Goal: Information Seeking & Learning: Learn about a topic

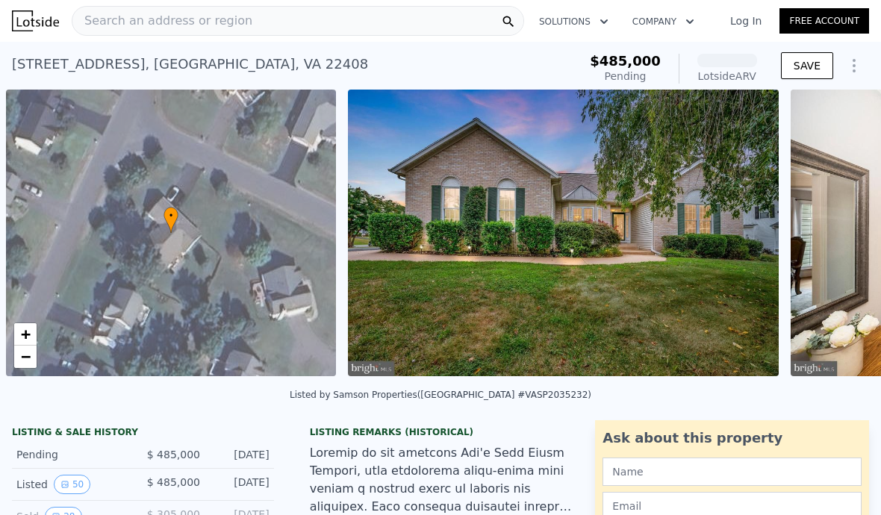
scroll to position [0, 6]
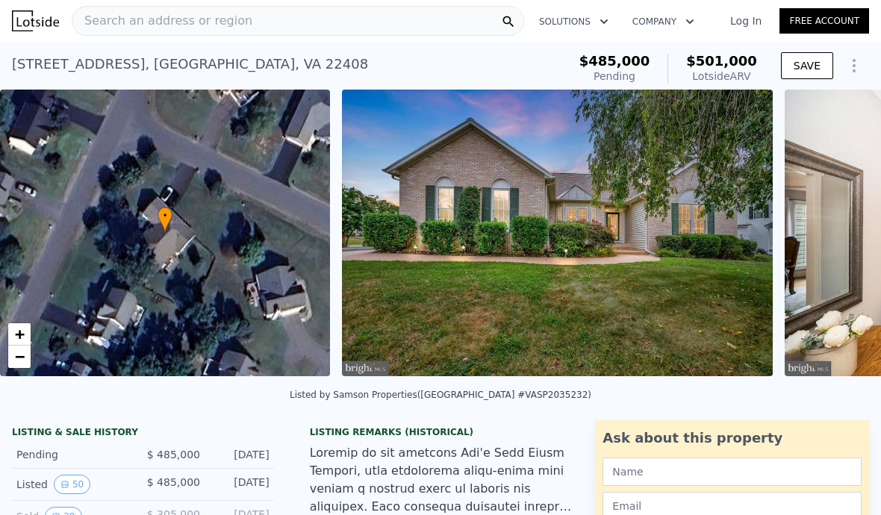
click at [175, 26] on span "Search an address or region" at bounding box center [162, 21] width 180 height 18
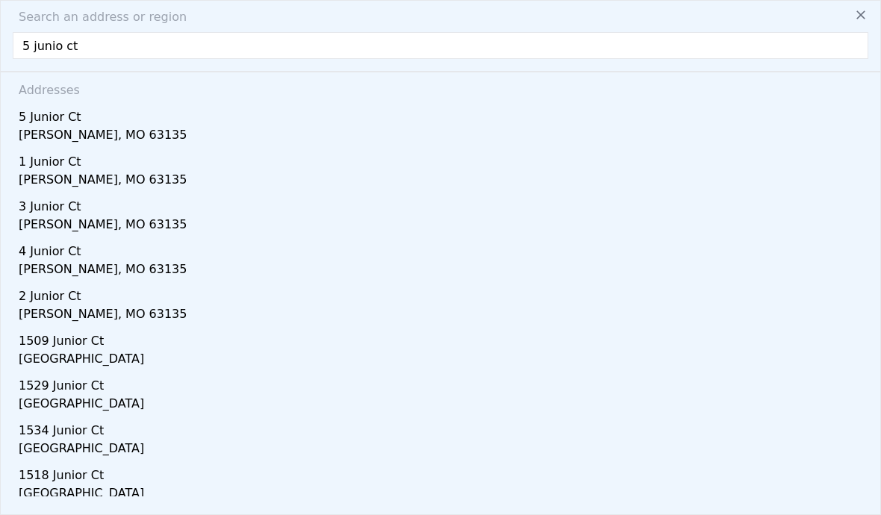
click at [67, 54] on input "5 junio ct" at bounding box center [441, 45] width 856 height 27
click at [64, 55] on input "5 junio ct" at bounding box center [441, 45] width 856 height 27
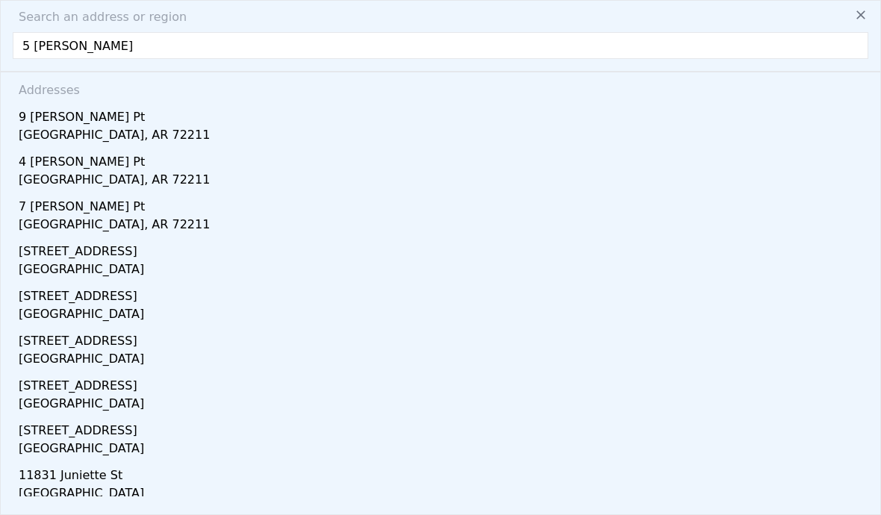
type input "5 junie ct"
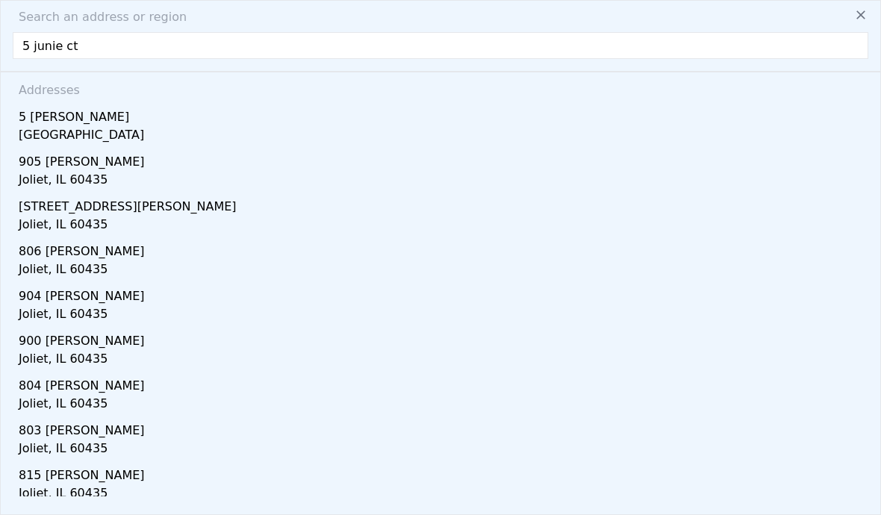
click at [60, 127] on div "[GEOGRAPHIC_DATA]" at bounding box center [444, 136] width 850 height 21
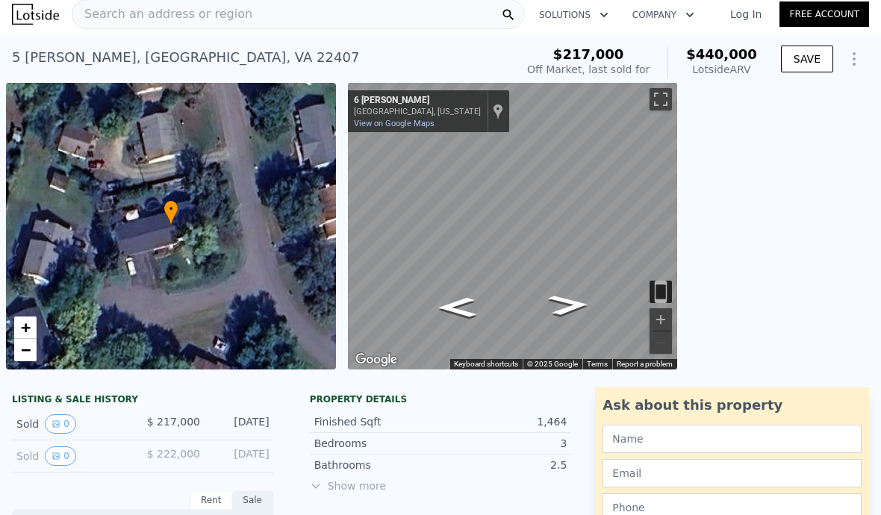
scroll to position [6, 0]
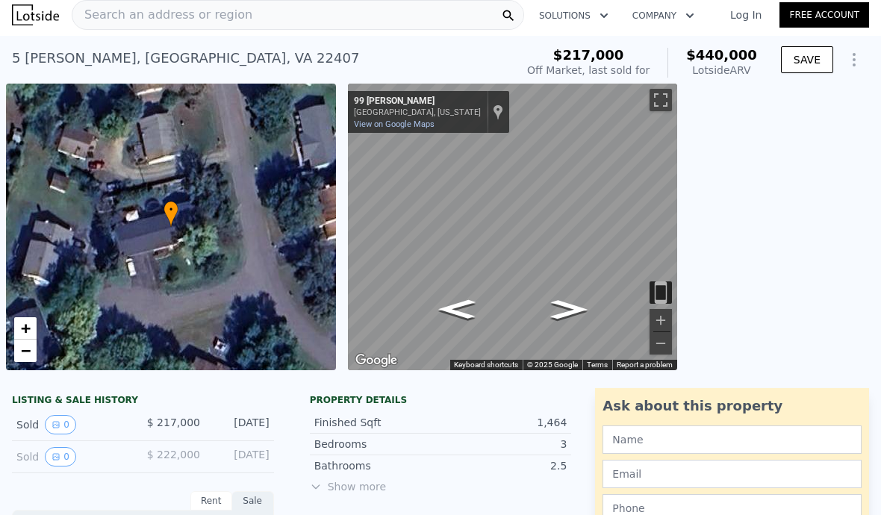
click at [663, 318] on button "Zoom in" at bounding box center [661, 320] width 22 height 22
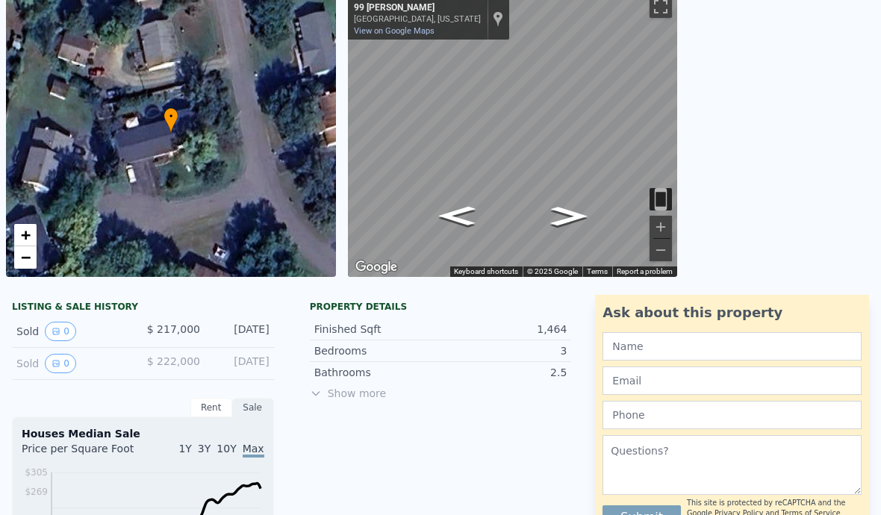
scroll to position [0, 0]
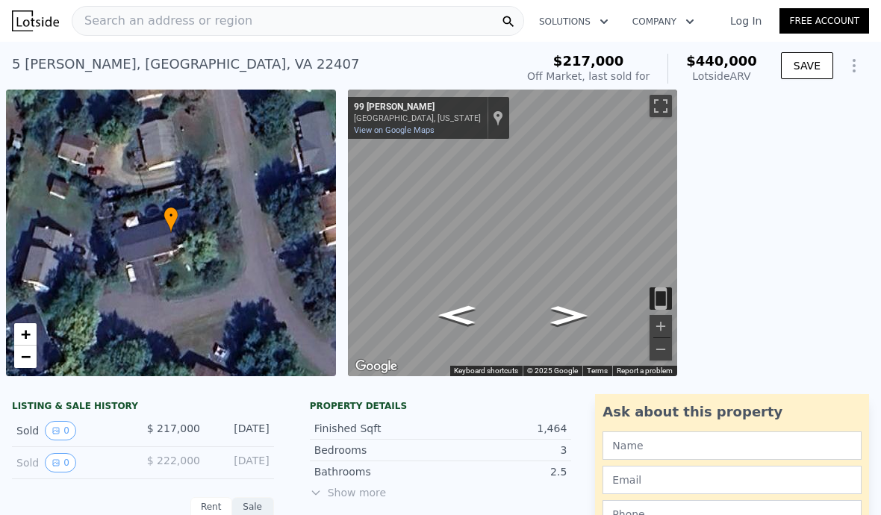
click at [56, 434] on icon "View historical data" at bounding box center [56, 431] width 6 height 6
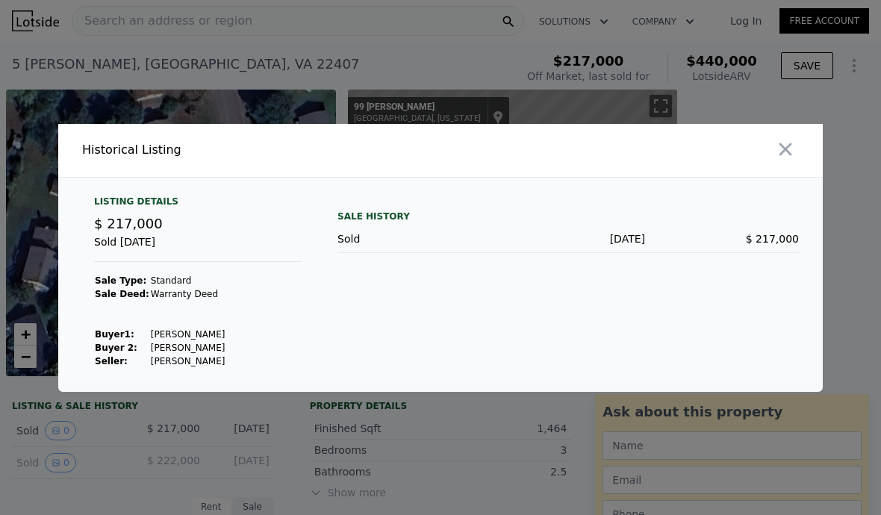
scroll to position [65, 0]
click at [797, 136] on button "button" at bounding box center [785, 149] width 27 height 27
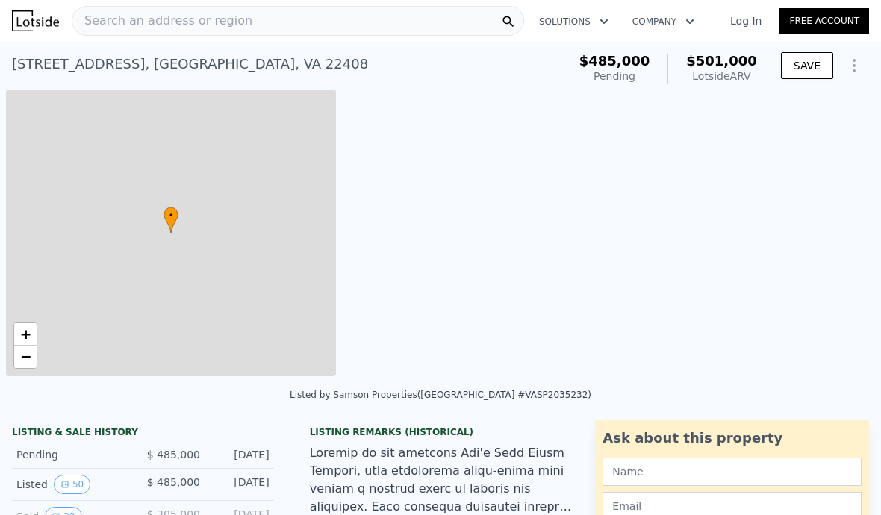
type input "$ 501,000"
type input "4"
type input "3.5"
type input "1708"
type input "2638"
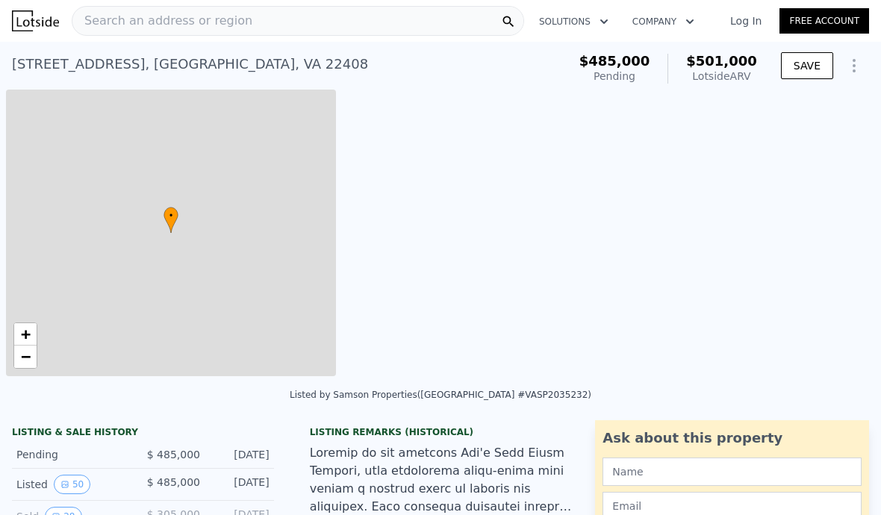
type input "10000"
type input "26680"
type input "-$ 41,264"
